Goal: Check status: Check status

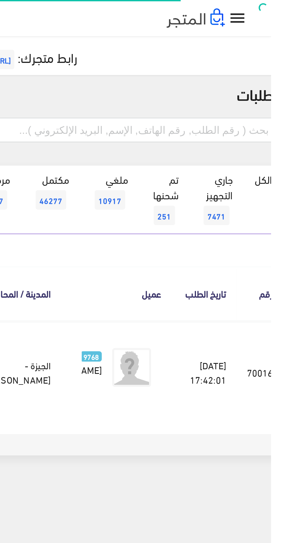
scroll to position [0, -15]
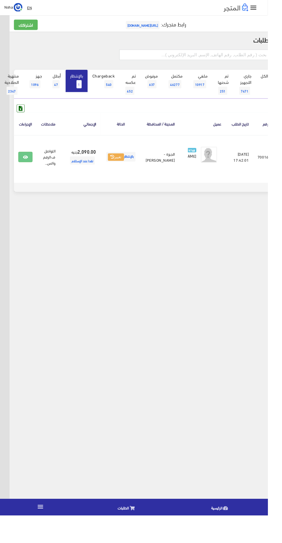
click at [157, 57] on input "text" at bounding box center [205, 57] width 159 height 11
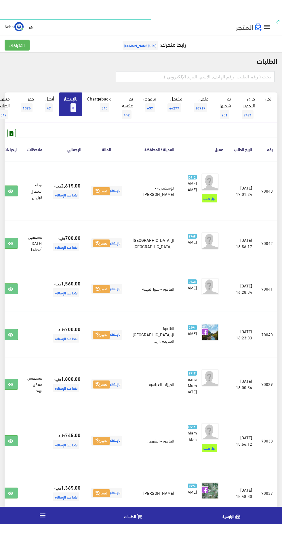
scroll to position [0, -15]
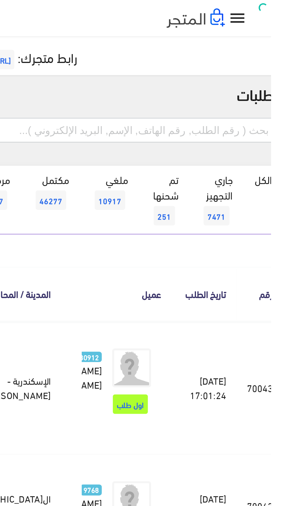
click at [207, 59] on input "text" at bounding box center [205, 57] width 159 height 11
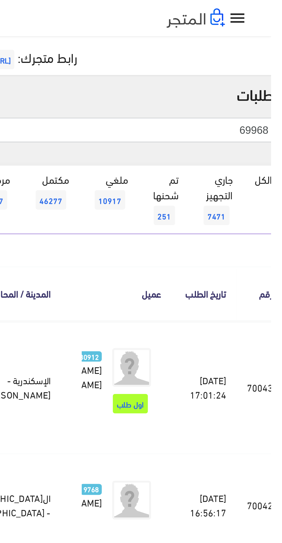
type input "69968"
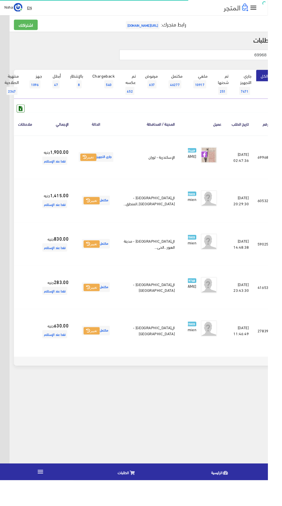
scroll to position [0, -15]
click at [10, 171] on link at bounding box center [2, 165] width 15 height 11
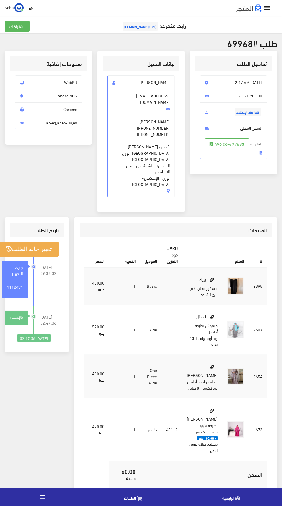
scroll to position [6, 0]
